Goal: Transaction & Acquisition: Purchase product/service

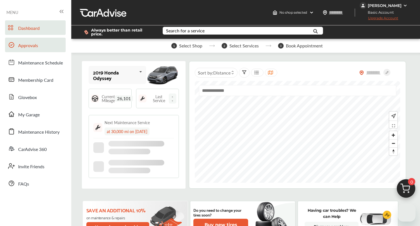
click at [35, 48] on span "Approvals" at bounding box center [28, 45] width 20 height 7
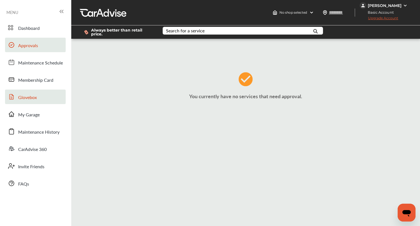
click at [41, 93] on link "Glovebox" at bounding box center [35, 97] width 61 height 15
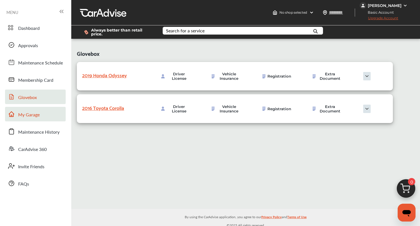
click at [31, 114] on span "My Garage" at bounding box center [29, 114] width 22 height 7
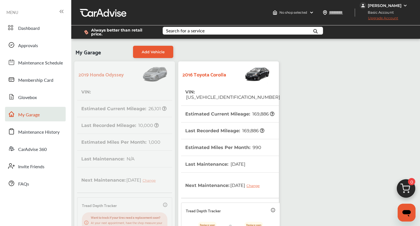
click at [213, 89] on th "VIN : [US_VEHICLE_IDENTIFICATION_NUMBER]" at bounding box center [232, 95] width 95 height 22
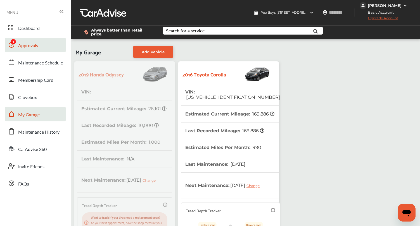
click at [43, 42] on link "Approvals" at bounding box center [35, 45] width 61 height 15
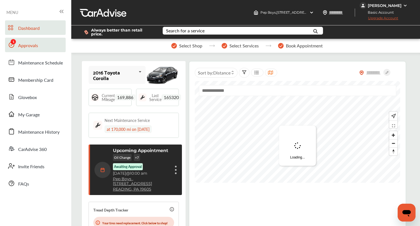
click at [30, 50] on link "Approvals" at bounding box center [35, 45] width 61 height 15
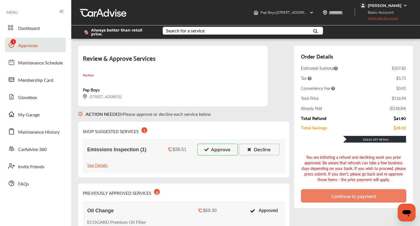
click at [208, 150] on icon at bounding box center [206, 149] width 5 height 4
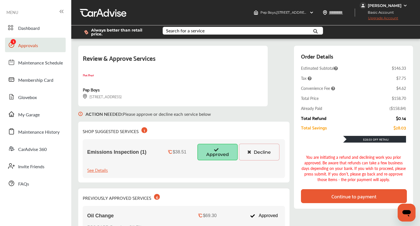
click at [339, 194] on div "Continue to payment" at bounding box center [353, 197] width 45 height 6
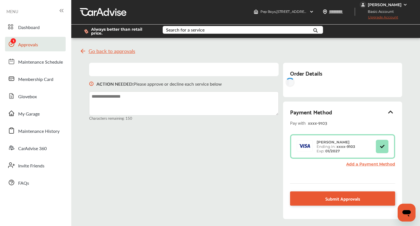
scroll to position [6, 0]
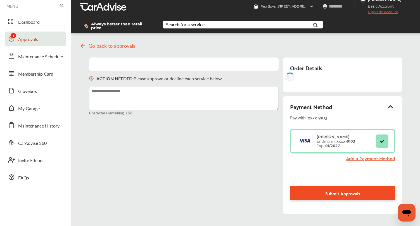
click at [327, 195] on div "Order Details Payment Method Pay with xxxx- 9103 [PERSON_NAME] Ending in: xxxx-…" at bounding box center [342, 136] width 119 height 156
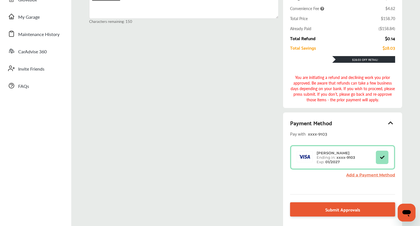
scroll to position [131, 0]
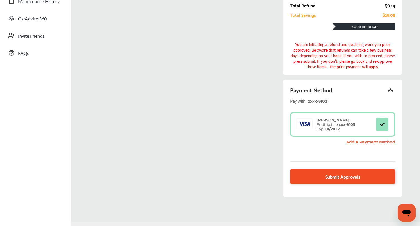
click at [336, 178] on span "Submit Approvals" at bounding box center [342, 177] width 35 height 8
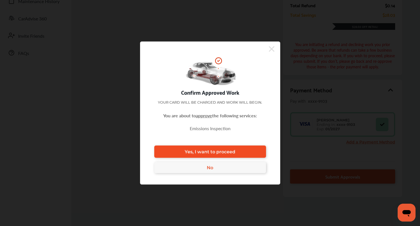
click at [196, 154] on span "Yes, I want to proceed" at bounding box center [210, 151] width 51 height 5
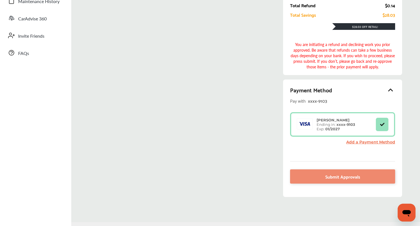
scroll to position [111, 0]
